Goal: Information Seeking & Learning: Learn about a topic

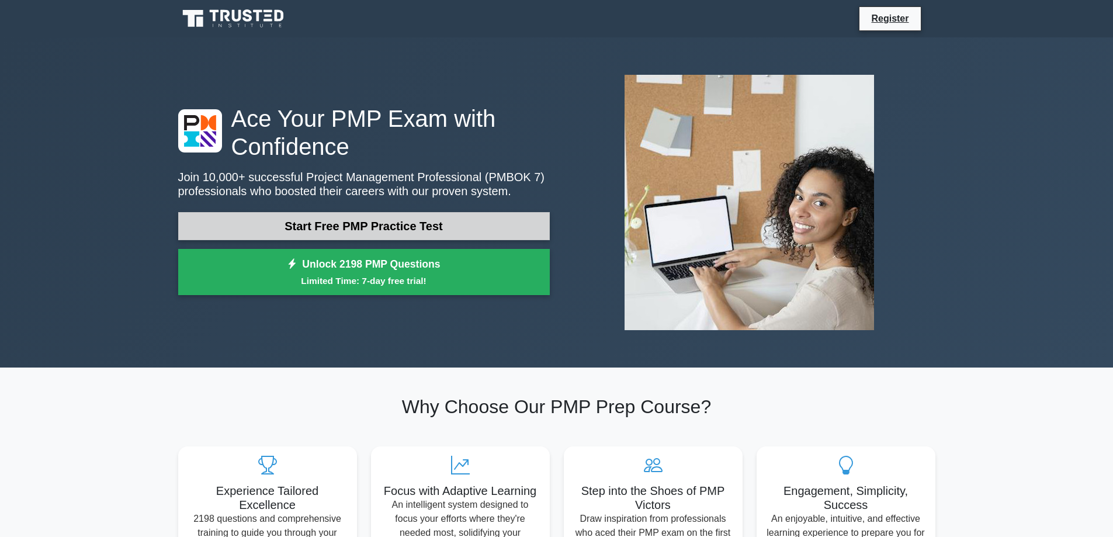
click at [383, 228] on link "Start Free PMP Practice Test" at bounding box center [364, 226] width 372 height 28
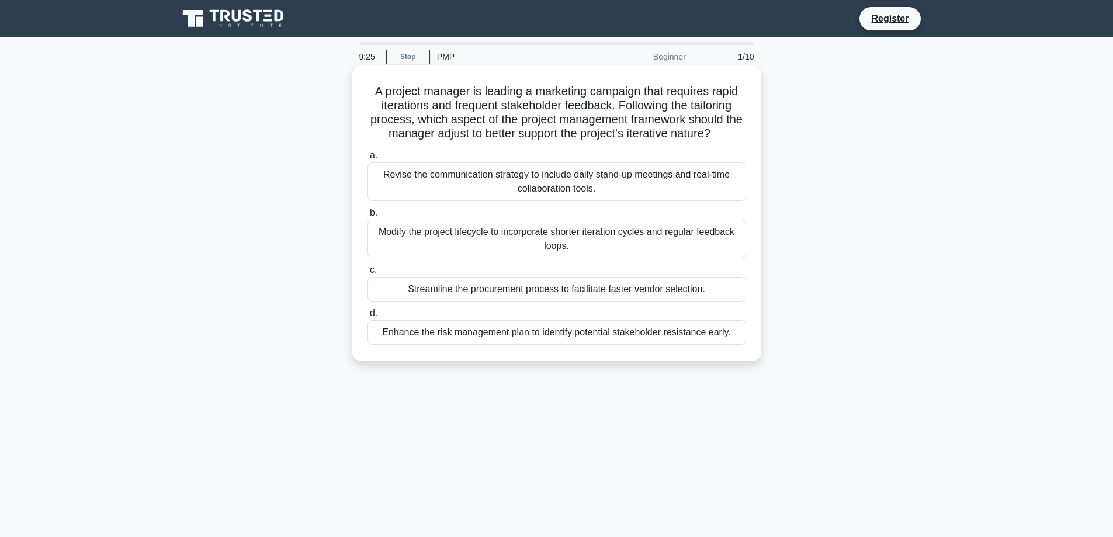
click at [588, 235] on div "Modify the project lifecycle to incorporate shorter iteration cycles and regula…" at bounding box center [556, 239] width 379 height 39
click at [431, 237] on div "Modify the project lifecycle to incorporate shorter iteration cycles and regula…" at bounding box center [556, 239] width 379 height 39
click at [367, 217] on input "b. Modify the project lifecycle to incorporate shorter iteration cycles and reg…" at bounding box center [367, 213] width 0 height 8
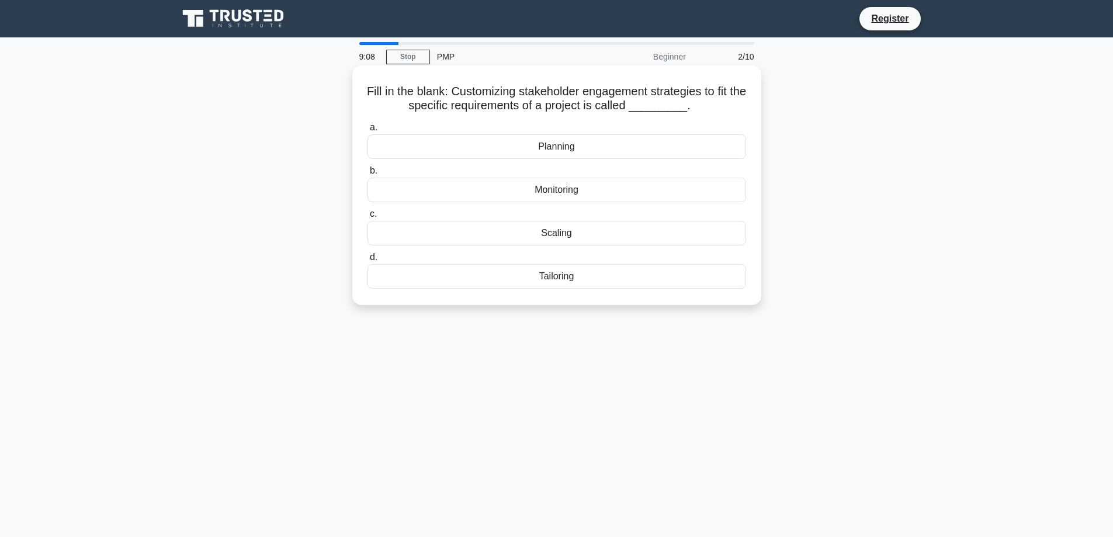
click at [567, 148] on div "Planning" at bounding box center [556, 146] width 379 height 25
click at [367, 131] on input "a. Planning" at bounding box center [367, 128] width 0 height 8
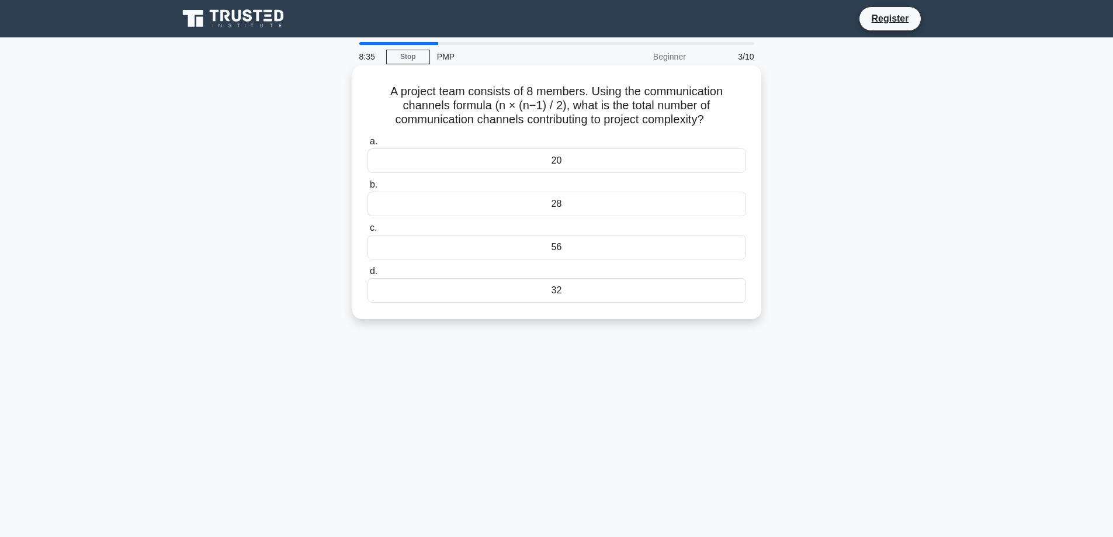
click at [568, 161] on div "20" at bounding box center [556, 160] width 379 height 25
click at [367, 145] on input "a. 20" at bounding box center [367, 142] width 0 height 8
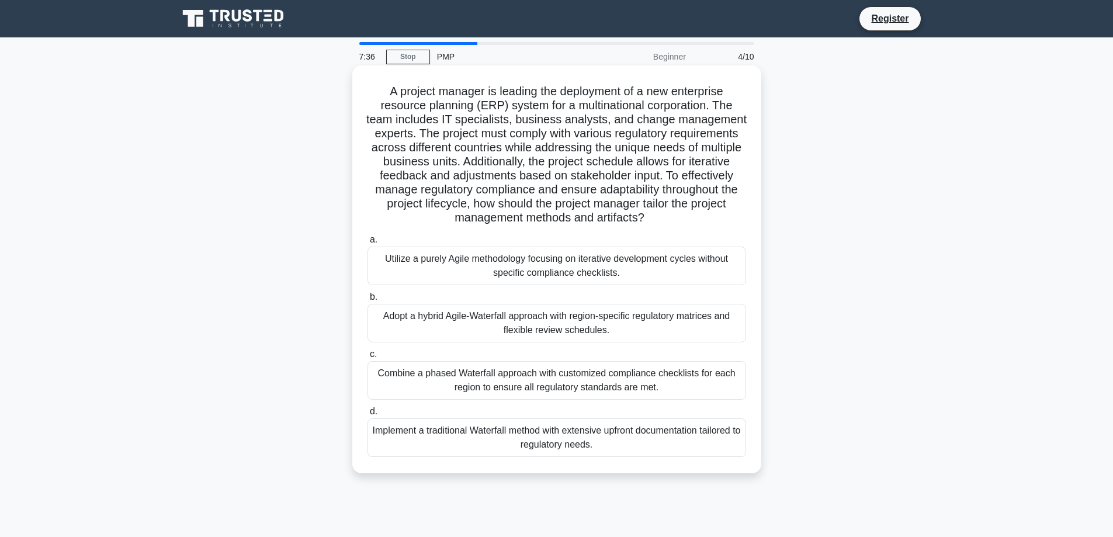
click at [578, 321] on div "Adopt a hybrid Agile-Waterfall approach with region-specific regulatory matrice…" at bounding box center [556, 323] width 379 height 39
click at [367, 301] on input "b. Adopt a hybrid Agile-Waterfall approach with region-specific regulatory matr…" at bounding box center [367, 297] width 0 height 8
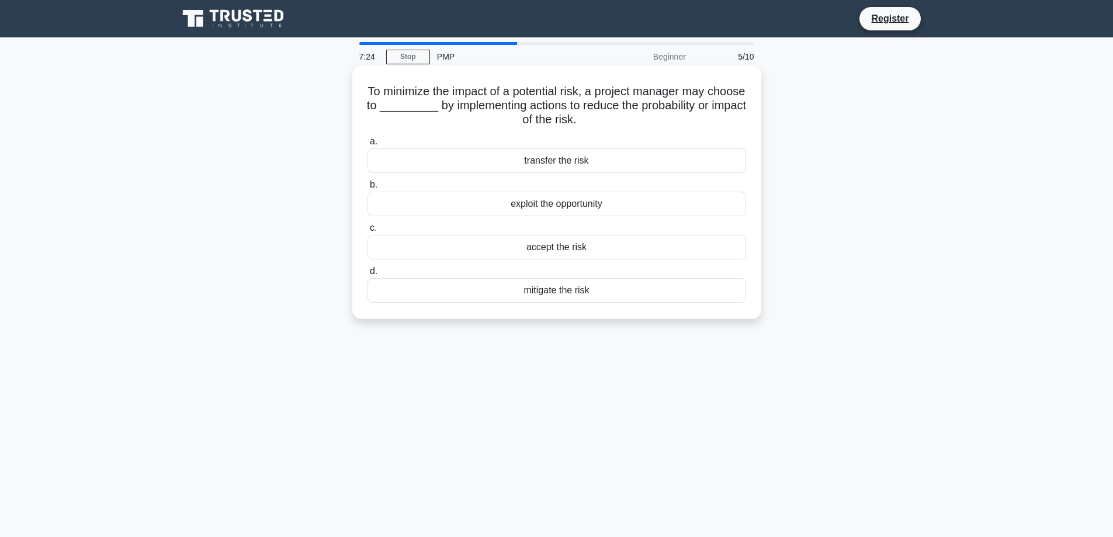
click at [533, 287] on div "mitigate the risk" at bounding box center [556, 290] width 379 height 25
click at [367, 275] on input "d. mitigate the risk" at bounding box center [367, 272] width 0 height 8
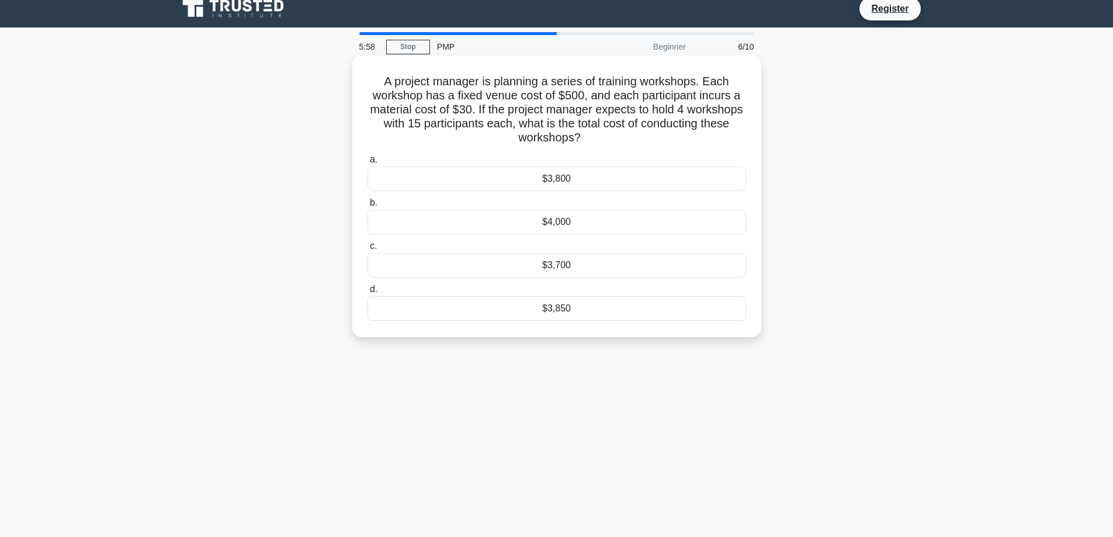
scroll to position [19, 0]
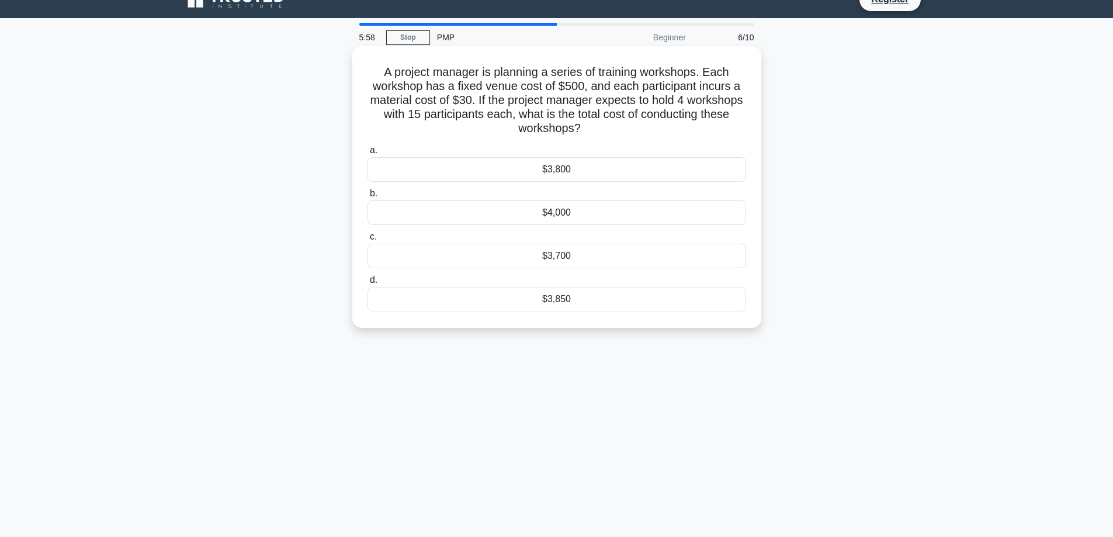
click at [509, 209] on div "$4,000" at bounding box center [556, 212] width 379 height 25
click at [367, 197] on input "b. $4,000" at bounding box center [367, 194] width 0 height 8
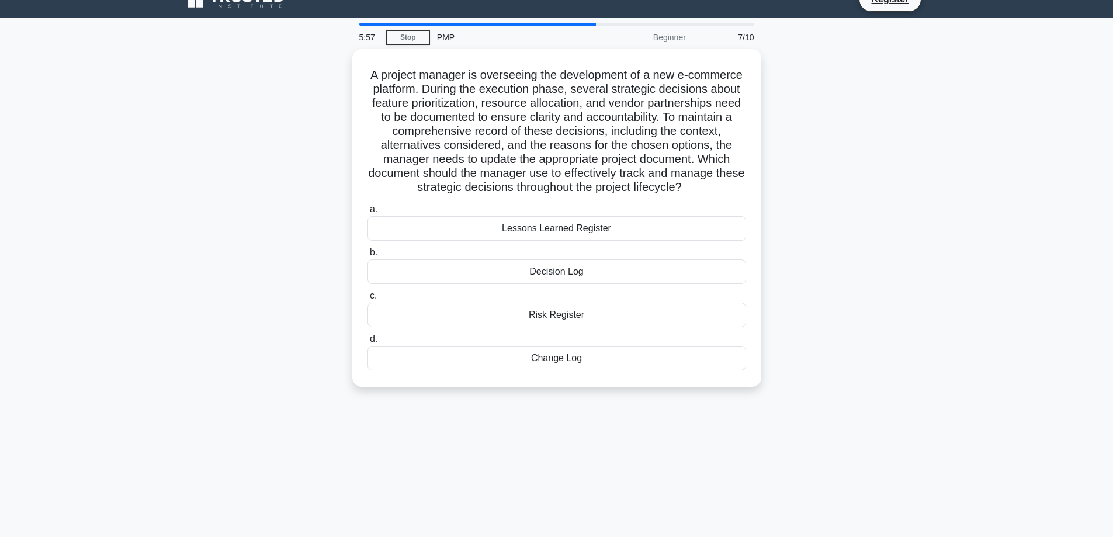
scroll to position [0, 0]
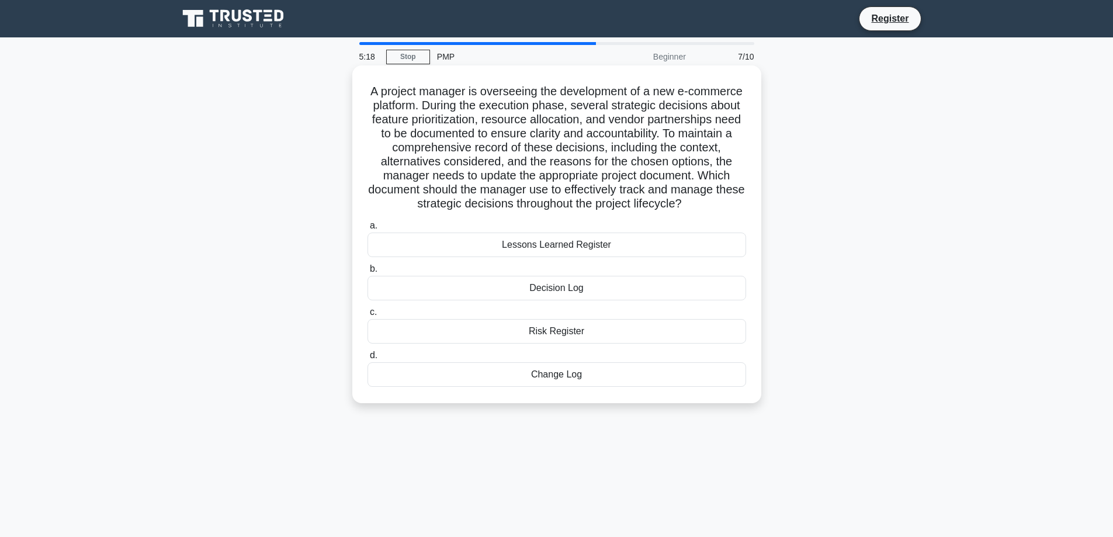
click at [563, 300] on div "Decision Log" at bounding box center [556, 288] width 379 height 25
click at [367, 273] on input "b. Decision Log" at bounding box center [367, 269] width 0 height 8
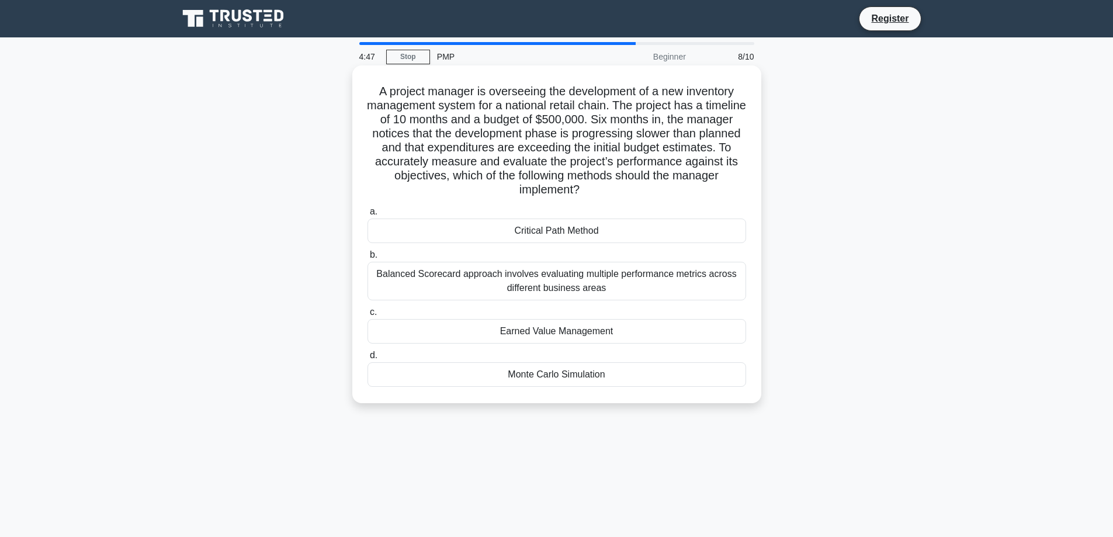
click at [605, 332] on div "Earned Value Management" at bounding box center [556, 331] width 379 height 25
click at [367, 316] on input "c. Earned Value Management" at bounding box center [367, 312] width 0 height 8
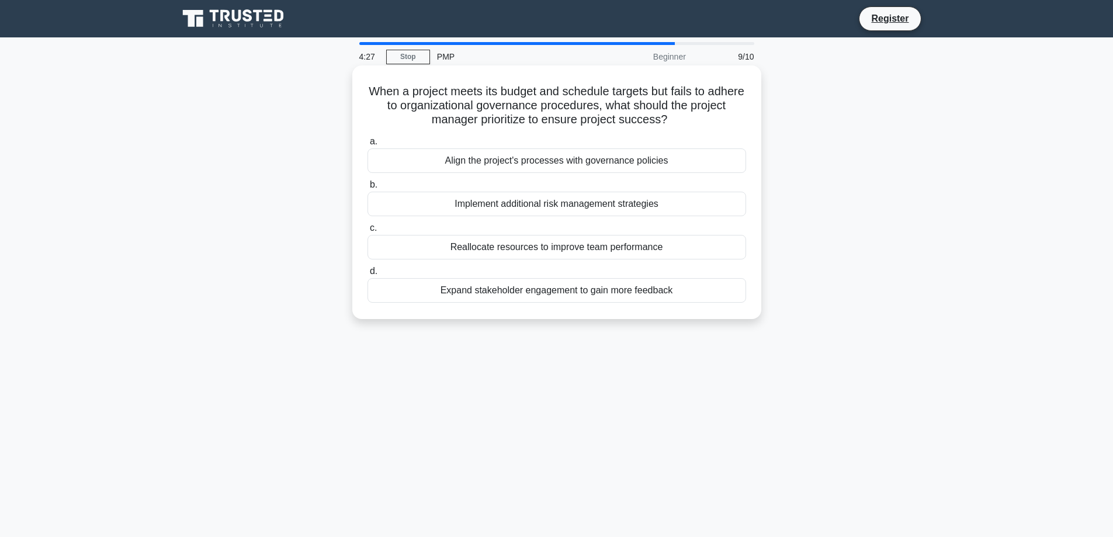
click at [511, 159] on div "Align the project's processes with governance policies" at bounding box center [556, 160] width 379 height 25
click at [367, 145] on input "a. Align the project's processes with governance policies" at bounding box center [367, 142] width 0 height 8
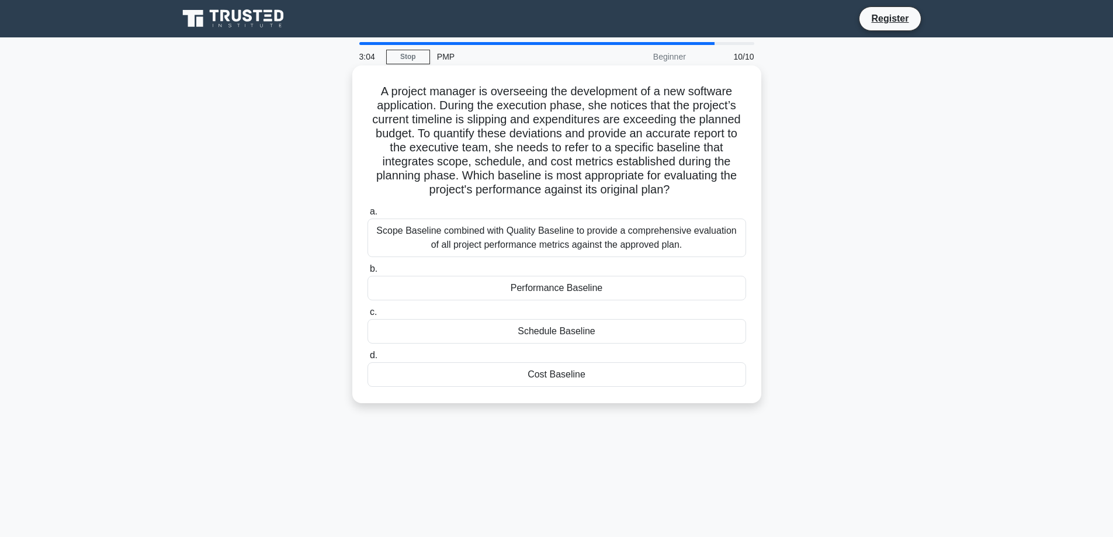
click at [516, 290] on div "Performance Baseline" at bounding box center [556, 288] width 379 height 25
click at [367, 273] on input "b. Performance Baseline" at bounding box center [367, 269] width 0 height 8
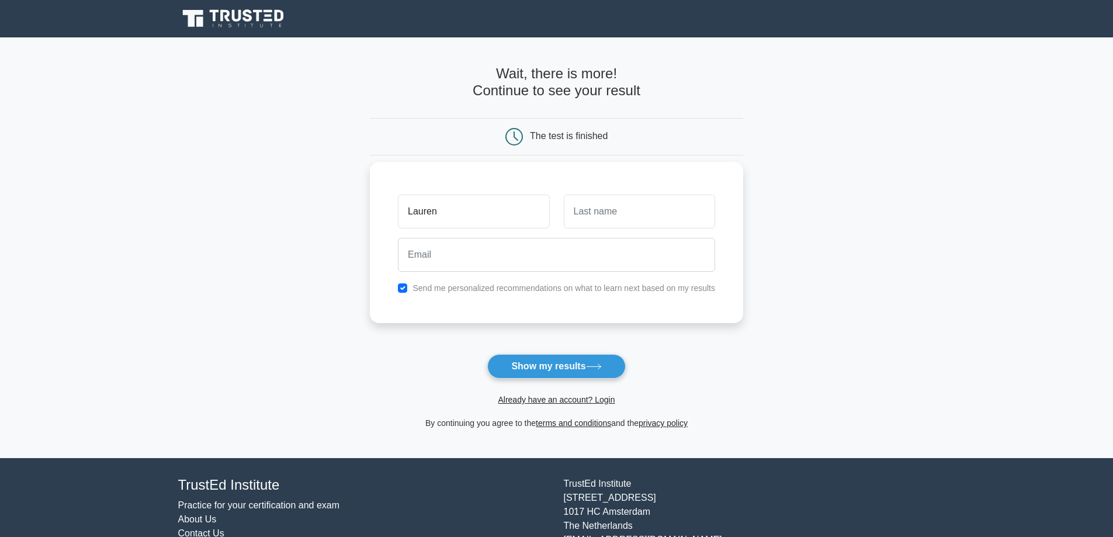
type input "Lauren"
type input "[PERSON_NAME]"
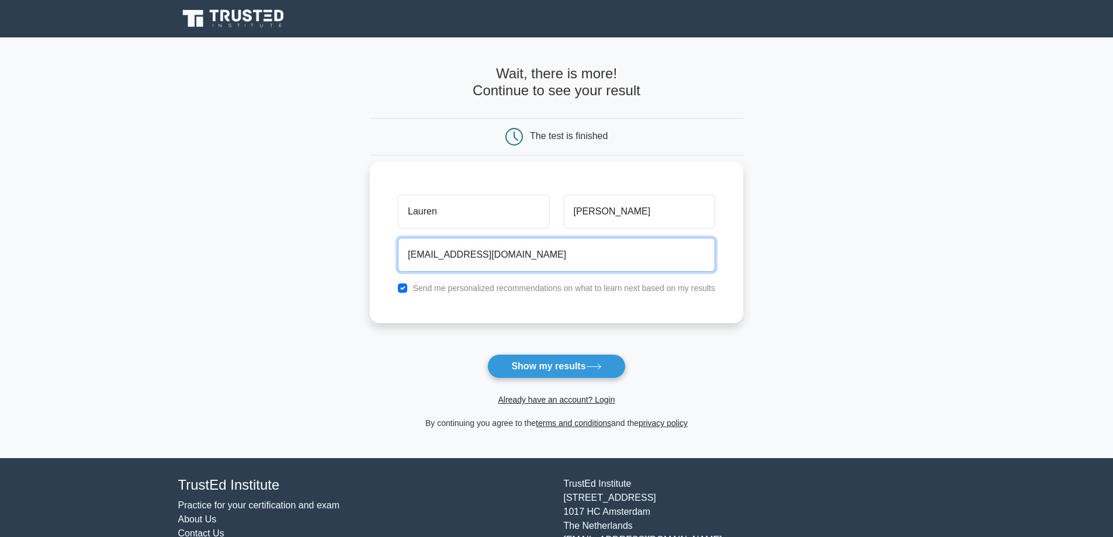
type input "[EMAIL_ADDRESS][DOMAIN_NAME]"
click at [487, 354] on button "Show my results" at bounding box center [556, 366] width 138 height 25
